Goal: Task Accomplishment & Management: Complete application form

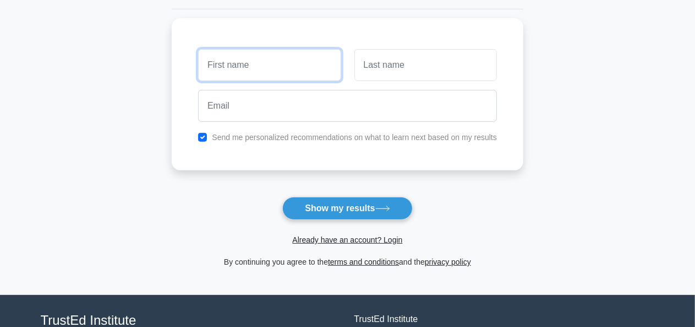
scroll to position [157, 0]
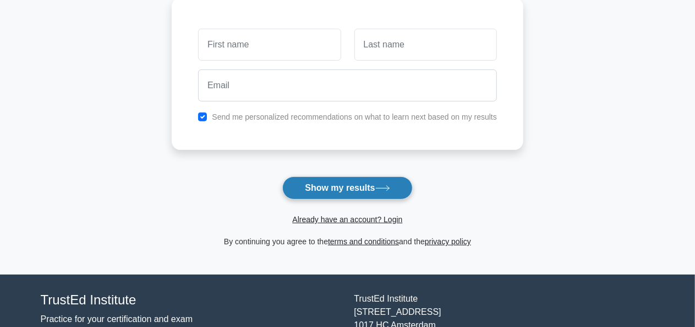
click at [352, 197] on button "Show my results" at bounding box center [347, 187] width 130 height 23
click at [369, 182] on button "Show my results" at bounding box center [347, 187] width 130 height 23
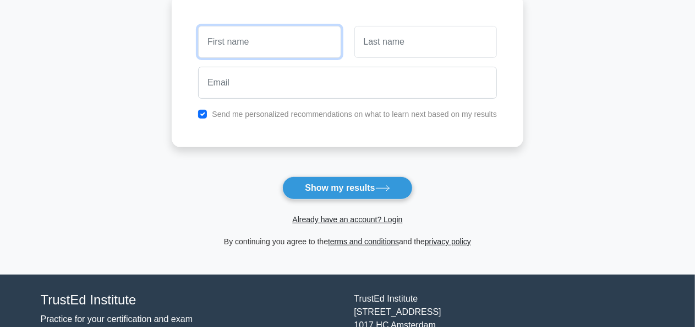
click at [303, 46] on input "text" at bounding box center [269, 42] width 143 height 32
type input "[PERSON_NAME]"
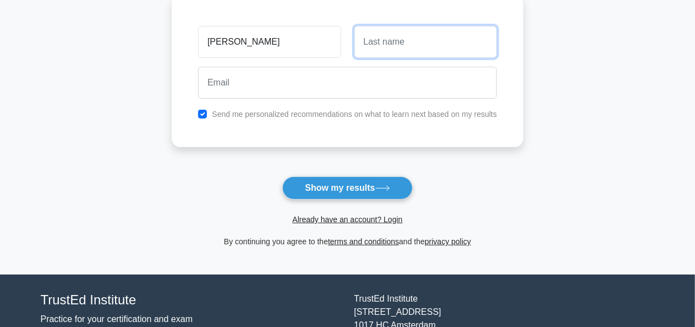
click at [411, 45] on input "text" at bounding box center [426, 42] width 143 height 32
type input "Ochieng"
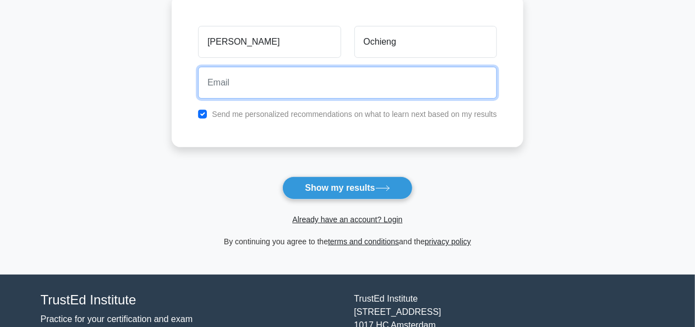
click at [354, 88] on input "email" at bounding box center [347, 83] width 299 height 32
type input "[EMAIL_ADDRESS][DOMAIN_NAME]"
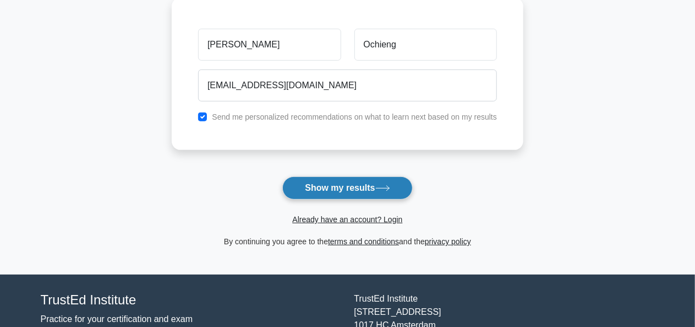
click at [365, 190] on button "Show my results" at bounding box center [347, 187] width 130 height 23
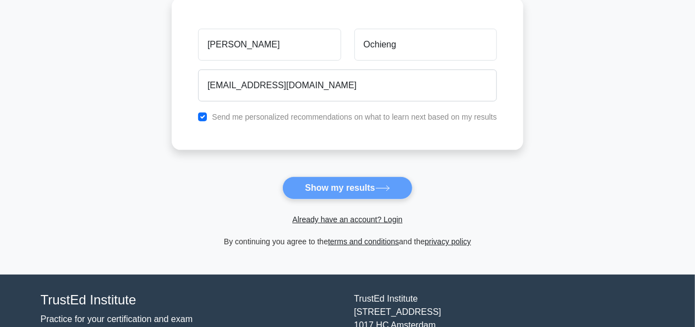
click at [338, 193] on form "Wait, there is more! Continue to see your result The test is finished [PERSON_N…" at bounding box center [348, 76] width 352 height 344
